Goal: Task Accomplishment & Management: Use online tool/utility

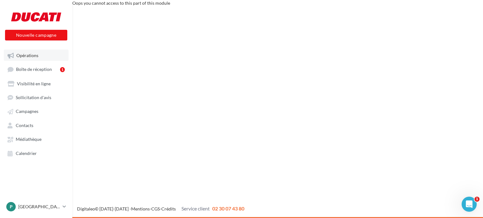
click at [33, 58] on span "Opérations" at bounding box center [27, 55] width 22 height 5
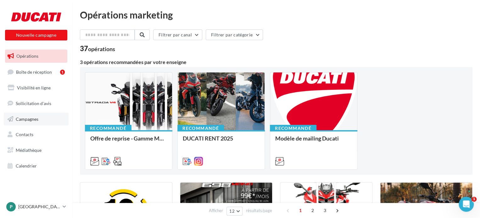
click at [29, 122] on link "Campagnes" at bounding box center [36, 119] width 65 height 13
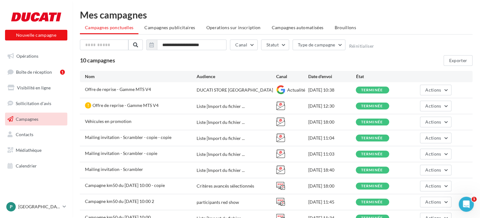
click at [335, 24] on li "Brouillons" at bounding box center [345, 27] width 32 height 11
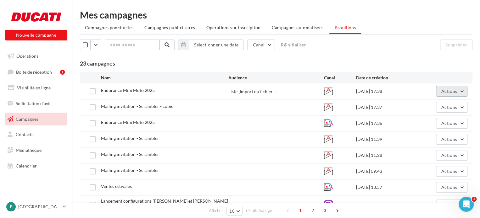
click at [453, 91] on span "Actions" at bounding box center [449, 91] width 16 height 5
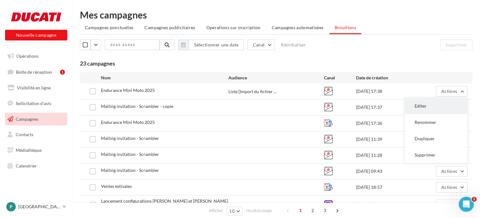
click at [432, 104] on button "Editer" at bounding box center [435, 106] width 63 height 16
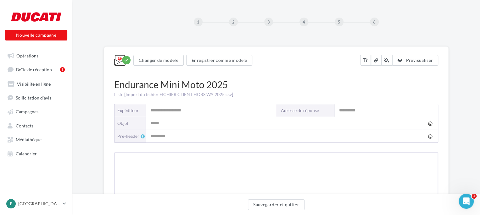
type input "**********"
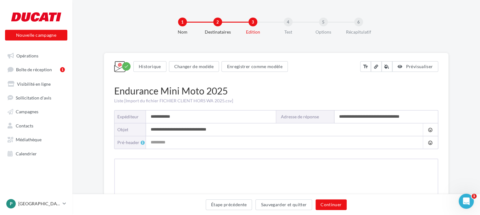
type input "**********"
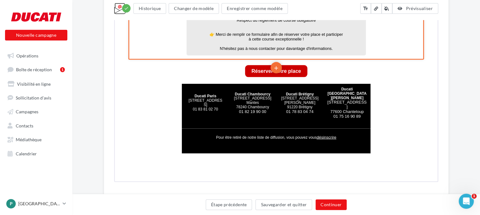
scroll to position [629, 0]
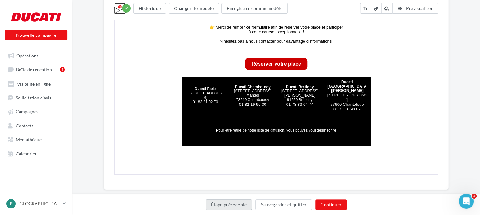
click at [237, 208] on button "Étape précédente" at bounding box center [229, 205] width 47 height 11
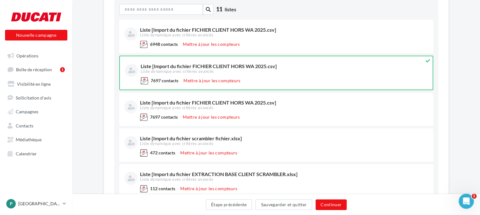
scroll to position [81, 0]
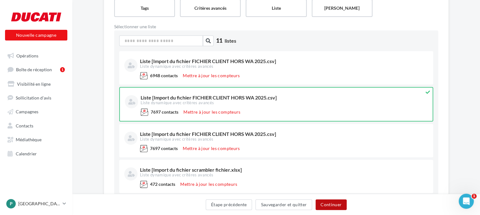
click at [338, 204] on button "Continuer" at bounding box center [330, 205] width 31 height 11
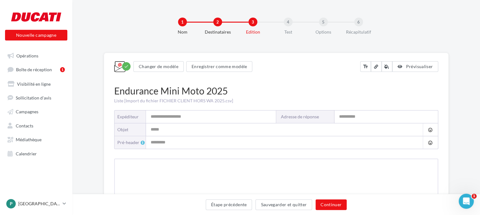
type input "**********"
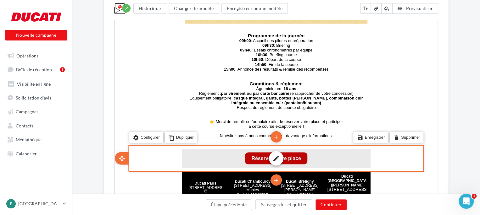
scroll to position [640, 0]
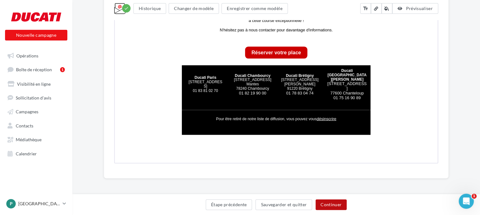
click at [340, 208] on button "Continuer" at bounding box center [330, 205] width 31 height 11
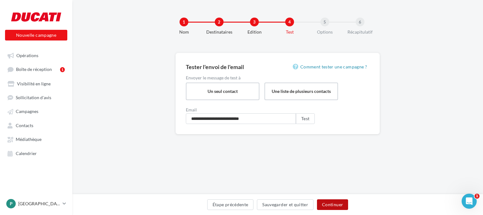
click at [340, 204] on button "Continuer" at bounding box center [332, 205] width 31 height 11
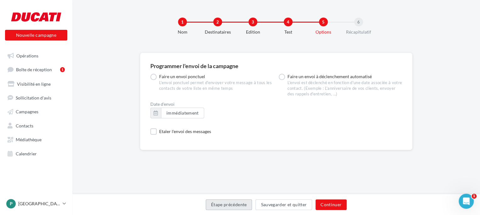
click at [243, 206] on button "Étape précédente" at bounding box center [229, 205] width 47 height 11
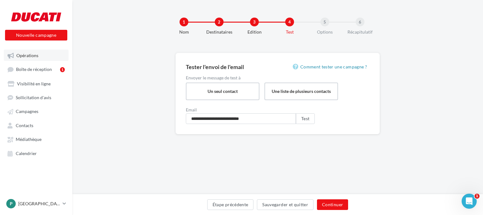
click at [30, 60] on link "Opérations" at bounding box center [36, 55] width 65 height 11
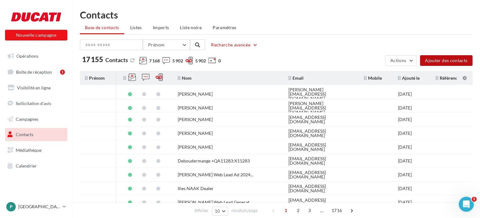
click at [440, 58] on button "Ajouter des contacts" at bounding box center [446, 60] width 53 height 11
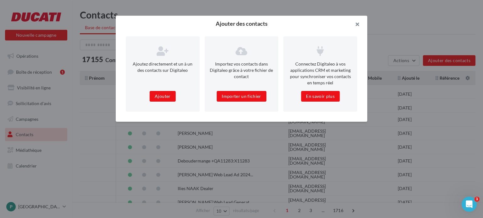
click at [359, 22] on button "button" at bounding box center [354, 25] width 25 height 19
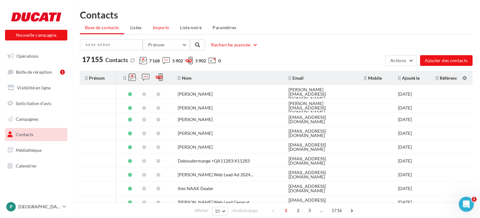
click at [153, 29] on span "Imports" at bounding box center [161, 27] width 16 height 5
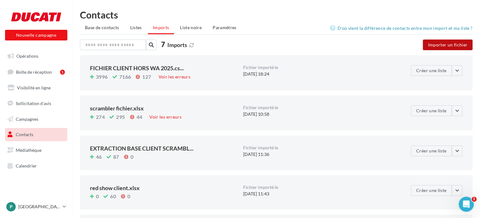
click at [437, 42] on button "Importer un fichier" at bounding box center [448, 45] width 50 height 11
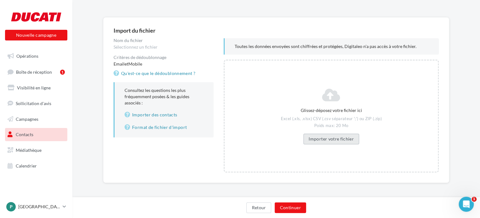
scroll to position [43, 0]
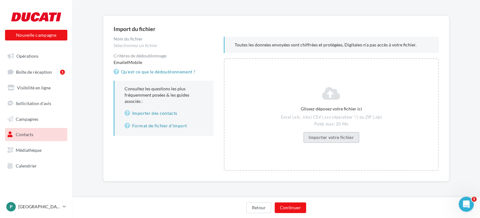
click at [331, 134] on button "Importer votre fichier" at bounding box center [331, 137] width 56 height 11
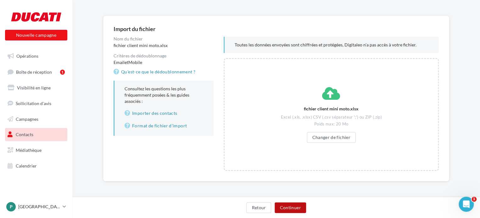
click at [292, 207] on button "Continuer" at bounding box center [289, 208] width 31 height 11
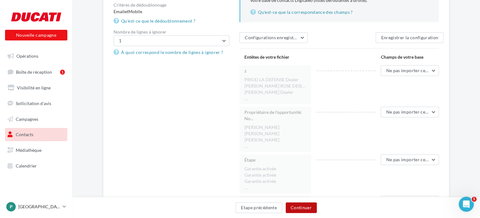
scroll to position [126, 0]
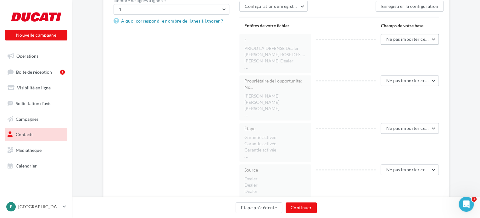
click at [411, 43] on button "Ne pas importer cette colonne" at bounding box center [409, 39] width 58 height 11
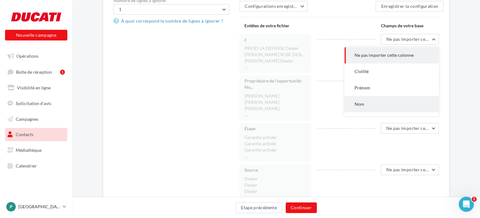
click at [367, 98] on button "Nom" at bounding box center [391, 104] width 94 height 16
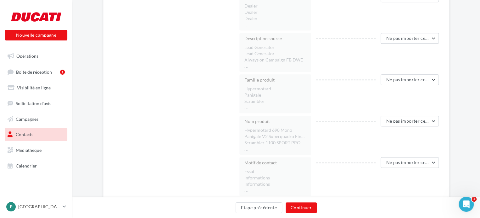
scroll to position [314, 0]
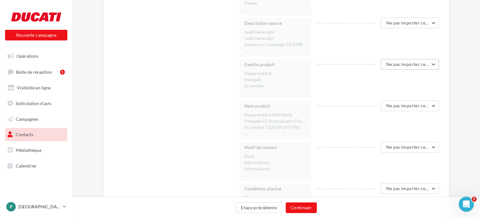
click at [412, 65] on span "Ne pas importer cette colonne" at bounding box center [417, 64] width 62 height 5
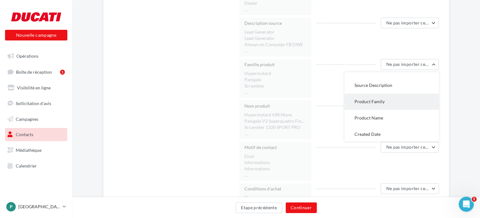
click at [381, 104] on span "Product Family" at bounding box center [369, 101] width 30 height 5
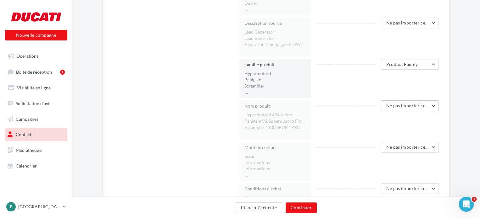
click at [410, 106] on span "Ne pas importer cette colonne" at bounding box center [417, 105] width 62 height 5
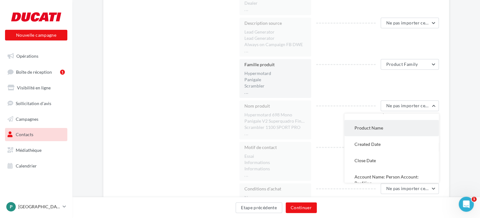
click at [376, 129] on span "Product Name" at bounding box center [368, 127] width 29 height 5
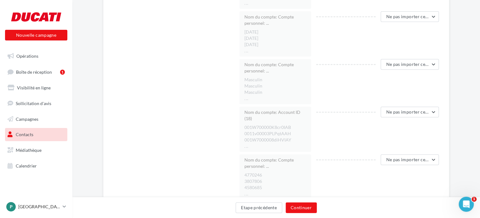
scroll to position [1397, 0]
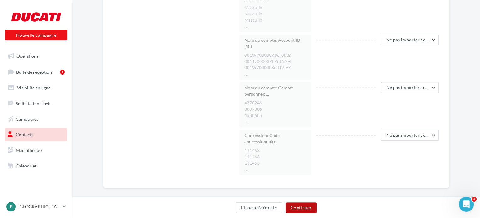
click at [313, 205] on button "Continuer" at bounding box center [300, 208] width 31 height 11
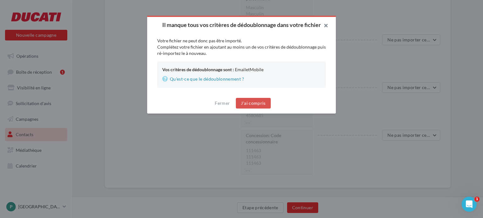
click at [326, 28] on button "button" at bounding box center [323, 26] width 25 height 19
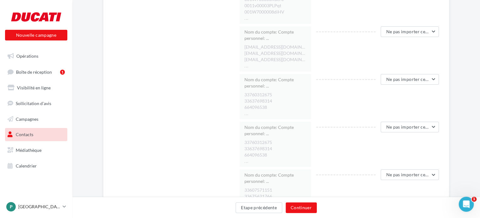
scroll to position [1037, 0]
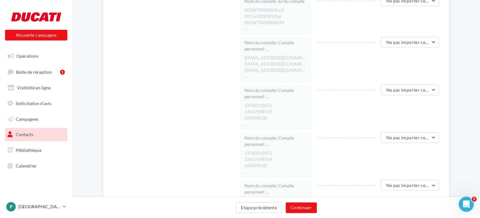
click at [410, 37] on button "Ne pas importer cette colonne" at bounding box center [409, 42] width 58 height 11
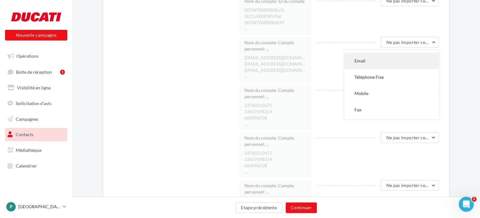
click at [373, 58] on button "Email" at bounding box center [391, 61] width 94 height 16
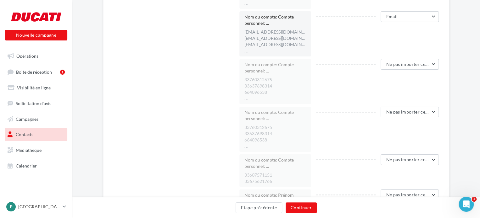
scroll to position [1100, 0]
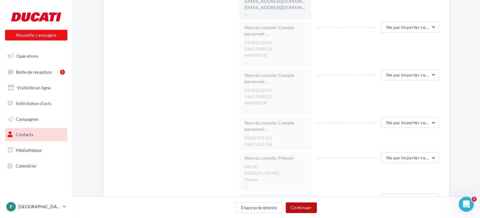
click at [312, 207] on button "Continuer" at bounding box center [300, 208] width 31 height 11
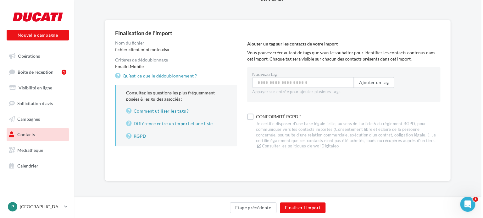
scroll to position [39, 0]
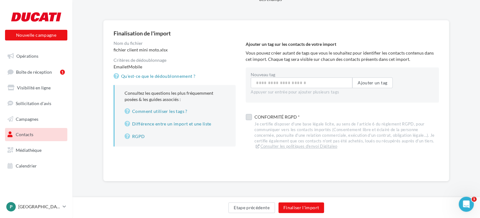
click at [277, 115] on div "Conformité RGPD *" at bounding box center [346, 117] width 184 height 9
click at [313, 207] on button "Finaliser l'import" at bounding box center [301, 208] width 46 height 11
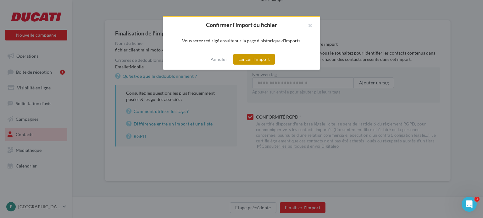
click at [257, 61] on button "Lancer l'import" at bounding box center [253, 59] width 41 height 11
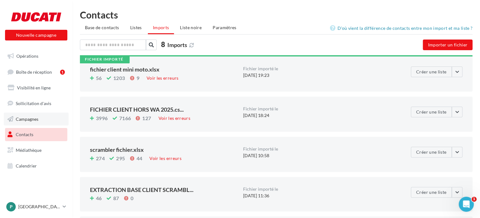
click at [29, 121] on span "Campagnes" at bounding box center [27, 118] width 23 height 5
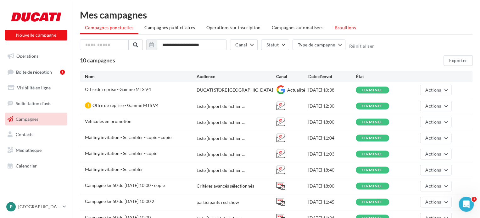
click at [345, 26] on span "Brouillons" at bounding box center [345, 27] width 22 height 5
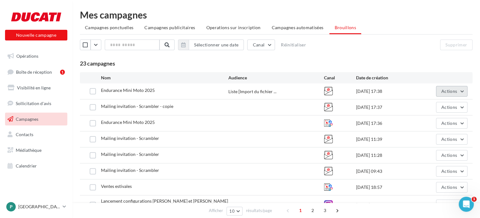
click at [448, 91] on span "Actions" at bounding box center [449, 91] width 16 height 5
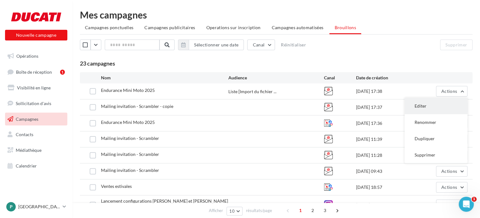
click at [411, 104] on button "Editer" at bounding box center [435, 106] width 63 height 16
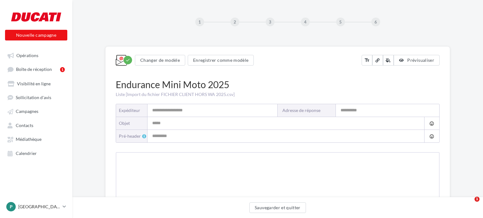
type input "**********"
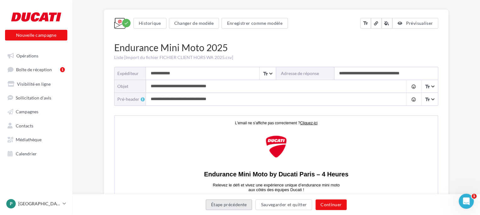
click at [240, 202] on button "Étape précédente" at bounding box center [229, 205] width 47 height 11
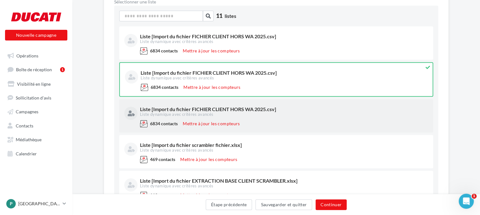
scroll to position [43, 0]
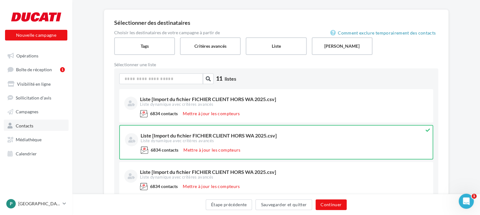
click at [29, 125] on span "Contacts" at bounding box center [25, 125] width 18 height 5
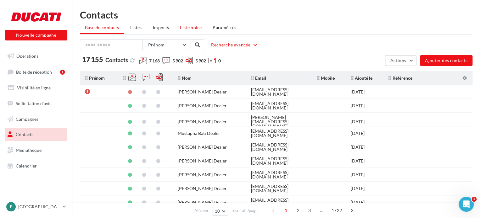
click at [181, 26] on span "Liste noire" at bounding box center [191, 27] width 22 height 5
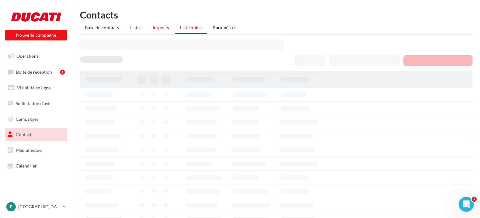
click at [165, 29] on span "Imports" at bounding box center [161, 27] width 16 height 5
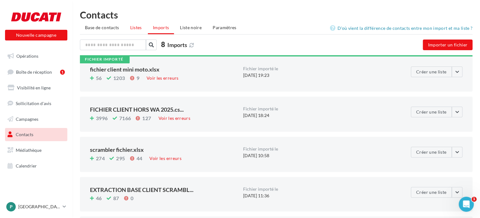
click at [137, 30] on span "Listes" at bounding box center [136, 27] width 12 height 5
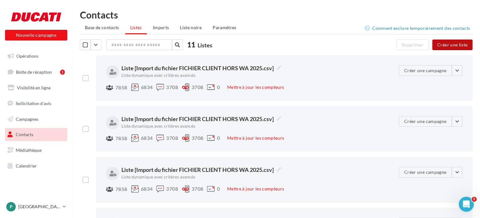
click at [443, 43] on button "Créer une liste" at bounding box center [452, 45] width 40 height 11
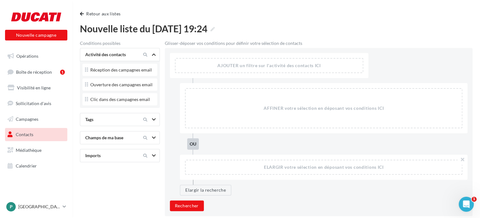
click at [155, 157] on icon at bounding box center [154, 155] width 4 height 3
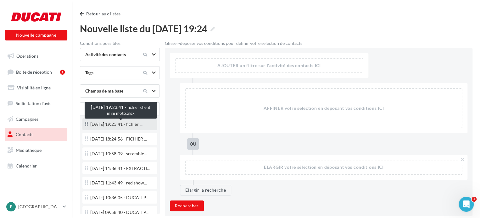
click at [127, 123] on span "01/09/2025 19:23:41 - fichier ..." at bounding box center [116, 124] width 52 height 4
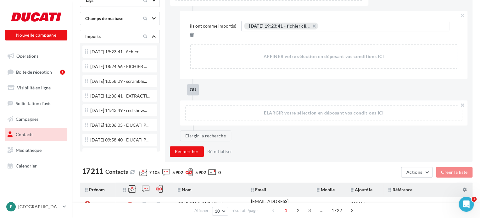
scroll to position [94, 0]
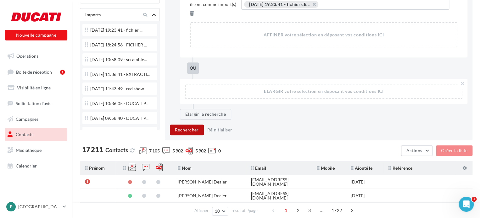
click at [192, 125] on button "Rechercher" at bounding box center [187, 130] width 34 height 11
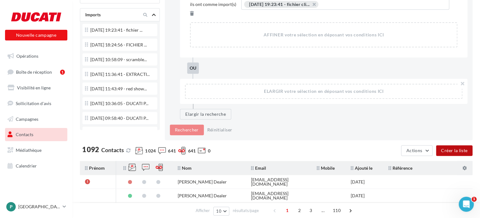
click at [459, 146] on button "Créer la liste" at bounding box center [454, 151] width 36 height 11
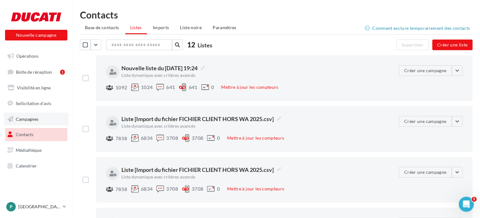
click at [33, 119] on span "Campagnes" at bounding box center [27, 118] width 23 height 5
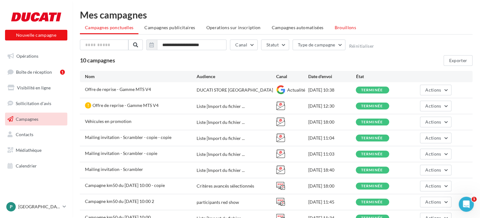
click at [329, 28] on li "Brouillons" at bounding box center [345, 27] width 32 height 11
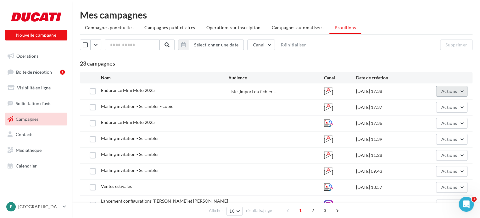
click at [446, 94] on button "Actions" at bounding box center [451, 91] width 31 height 11
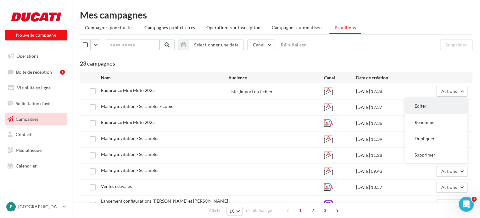
click at [426, 105] on button "Editer" at bounding box center [435, 106] width 63 height 16
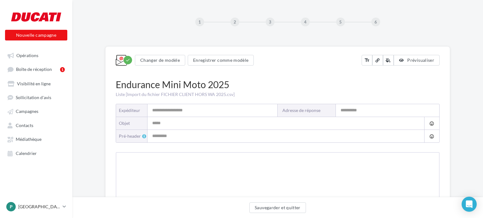
type input "**********"
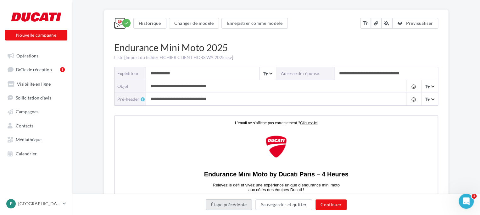
click at [230, 206] on button "Étape précédente" at bounding box center [229, 205] width 47 height 11
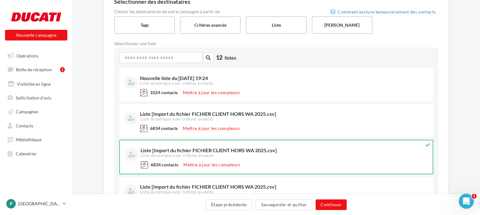
scroll to position [75, 0]
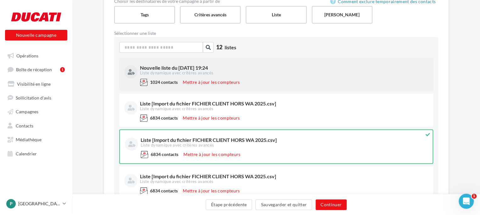
click at [244, 70] on div "Liste dynamique avec critères avancés" at bounding box center [283, 73] width 287 height 6
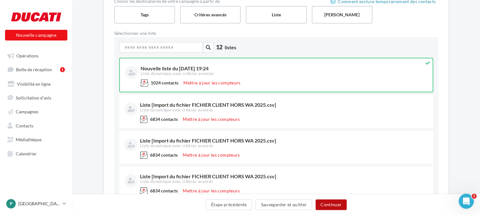
click at [332, 203] on button "Continuer" at bounding box center [330, 205] width 31 height 11
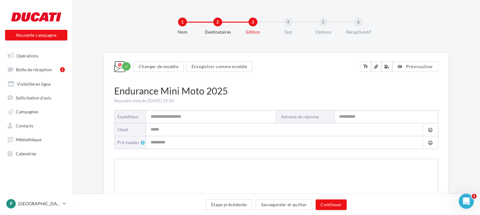
type input "**********"
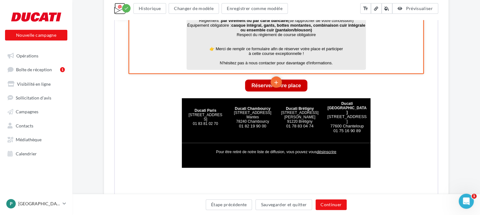
scroll to position [640, 0]
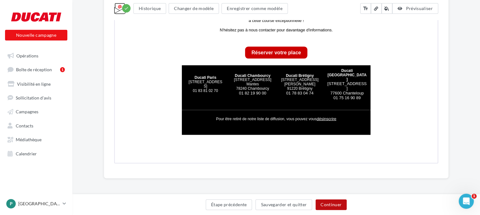
click at [340, 204] on button "Continuer" at bounding box center [330, 205] width 31 height 11
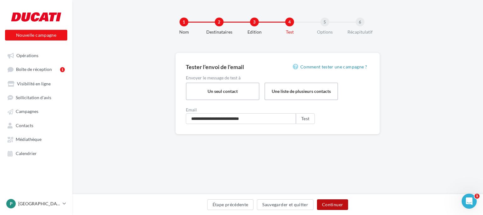
click at [339, 207] on button "Continuer" at bounding box center [332, 205] width 31 height 11
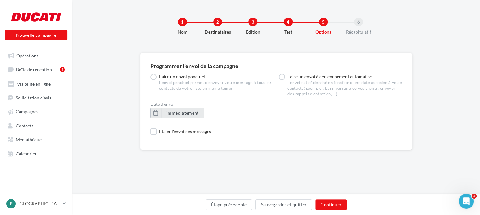
click at [185, 113] on span "immédiatement" at bounding box center [182, 112] width 32 height 5
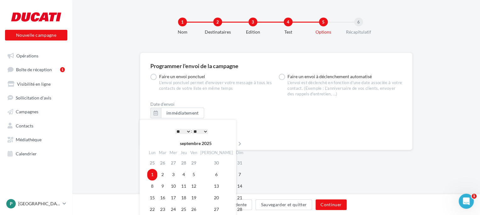
click at [223, 110] on div "Date d'envoi immédiatement" at bounding box center [276, 112] width 252 height 21
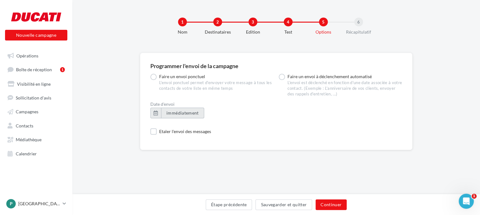
click at [190, 109] on button "immédiatement" at bounding box center [182, 113] width 43 height 11
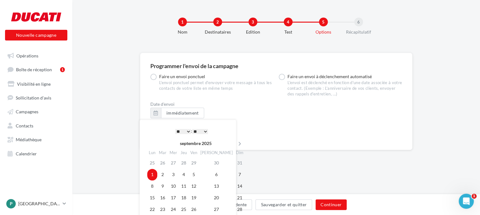
click at [214, 113] on div "Date d'envoi immédiatement" at bounding box center [276, 112] width 252 height 21
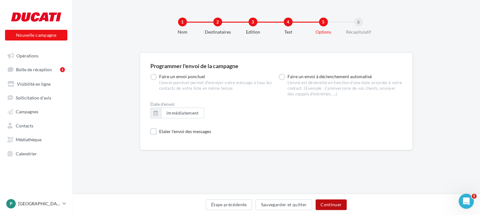
click at [339, 202] on button "Continuer" at bounding box center [330, 205] width 31 height 11
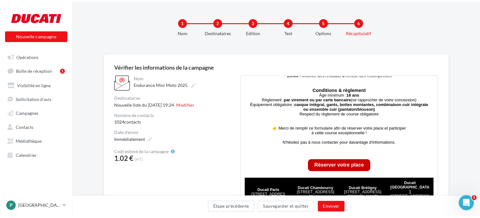
scroll to position [444, 0]
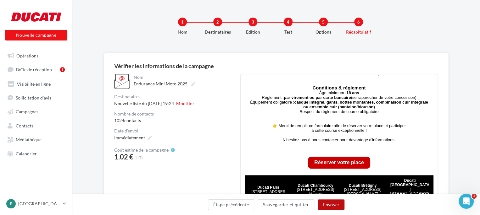
click at [339, 207] on button "Envoyer" at bounding box center [331, 205] width 27 height 11
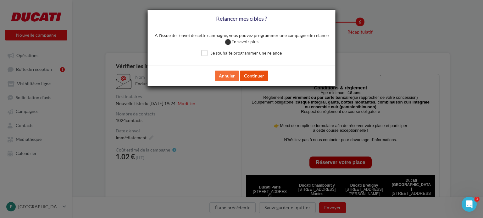
click at [260, 77] on button "Continuer" at bounding box center [254, 76] width 28 height 11
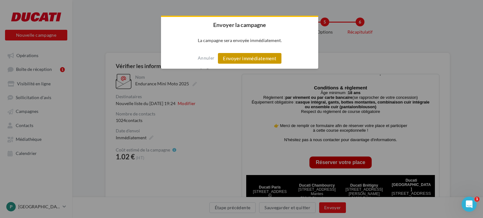
click at [248, 58] on button "Envoyer immédiatement" at bounding box center [250, 58] width 64 height 11
